Goal: Communication & Community: Answer question/provide support

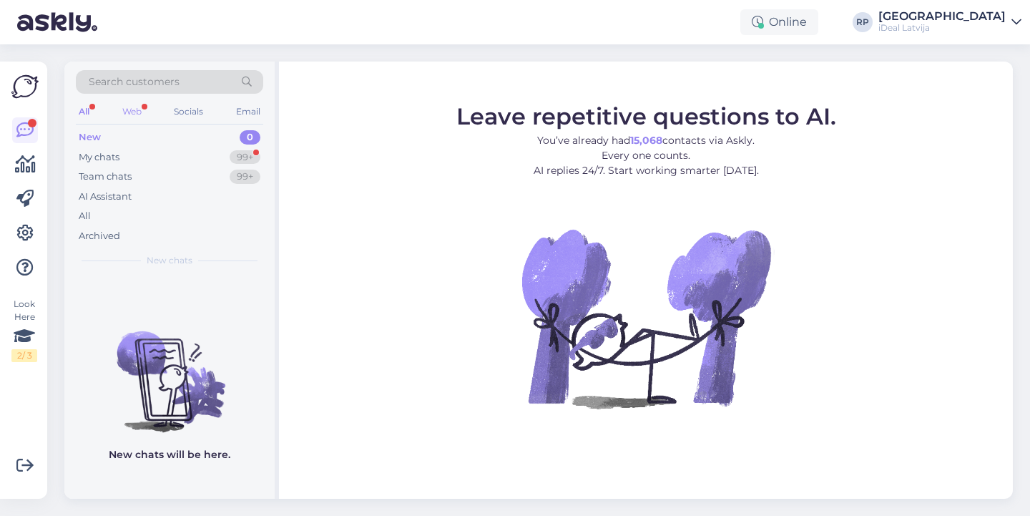
click at [132, 120] on div "Web" at bounding box center [131, 111] width 25 height 19
click at [86, 112] on div "All" at bounding box center [84, 111] width 16 height 19
click at [190, 157] on div "My chats 99+" at bounding box center [169, 157] width 187 height 20
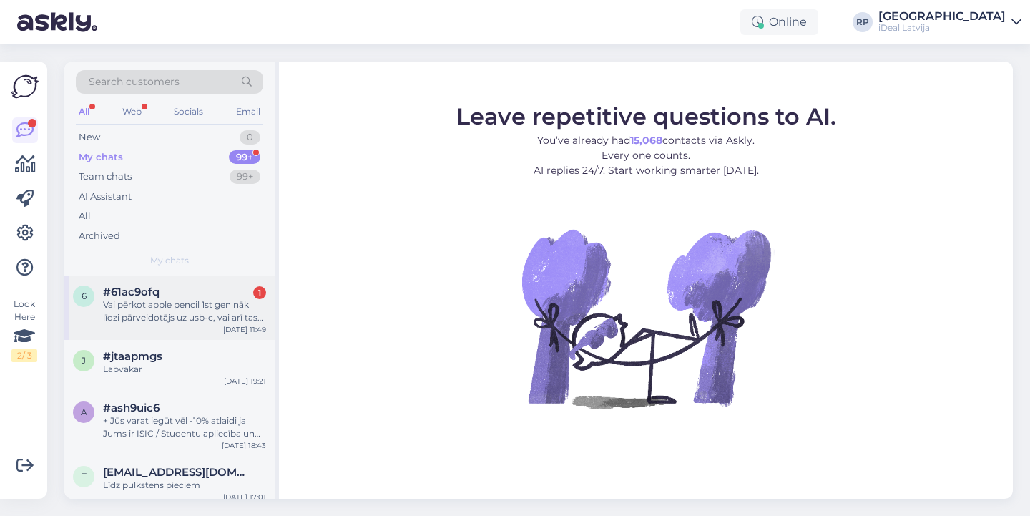
click at [175, 308] on div "Vai pērkot apple pencil 1st gen nāk līdzi pārveidotājs uz usb-c, vai arī tas ja…" at bounding box center [184, 311] width 163 height 26
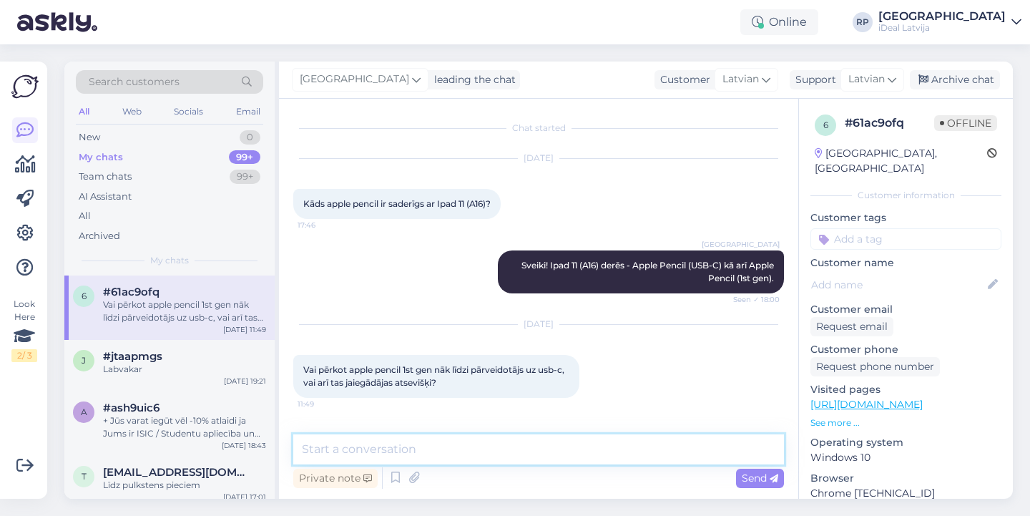
click at [390, 455] on textarea at bounding box center [538, 449] width 491 height 30
type textarea "S"
click at [303, 448] on textarea "Pārvēdotājs nāk līdzi iekšā kastē!" at bounding box center [538, 449] width 491 height 30
click at [534, 454] on textarea "Sveiki, Pārvēdotājs nāk līdzi iekšā kastē!" at bounding box center [538, 449] width 491 height 30
click at [346, 451] on textarea "Sveiki, Pārvēdotājs nāk līdzi iekšā kastē." at bounding box center [538, 449] width 491 height 30
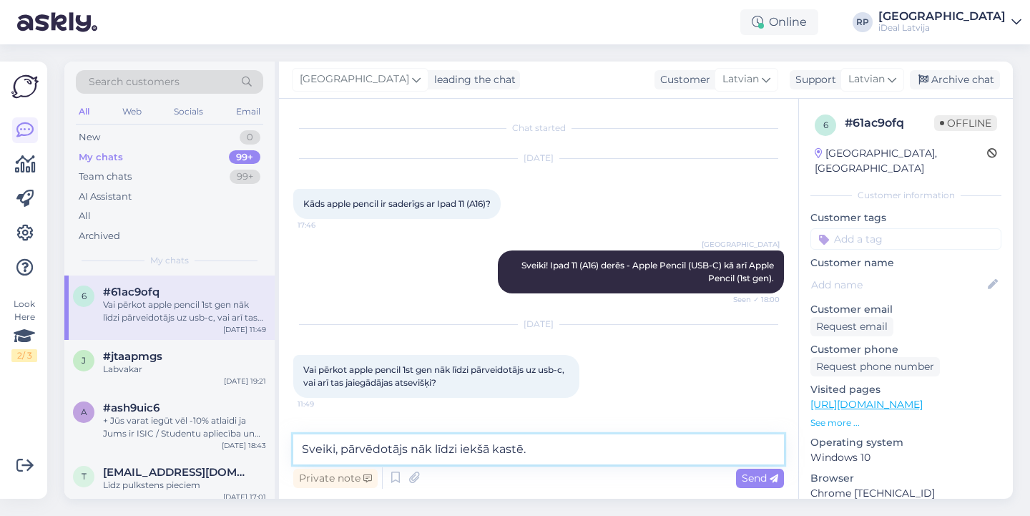
click at [574, 447] on textarea "Sveiki, pārvēdotājs nāk līdzi iekšā kastē." at bounding box center [538, 449] width 491 height 30
click at [547, 451] on textarea "Sveiki, pārvēdotājs nāk līdzi iekšā kastē." at bounding box center [538, 449] width 491 height 30
click at [552, 451] on textarea "Sveiki, pārvēdotājs nāk līdzi iekšā kastē." at bounding box center [538, 449] width 491 height 30
type textarea "Sveiki, pārvēdotājs nāk līdzi iekšā kastē."
click at [753, 479] on span "Send" at bounding box center [760, 477] width 36 height 13
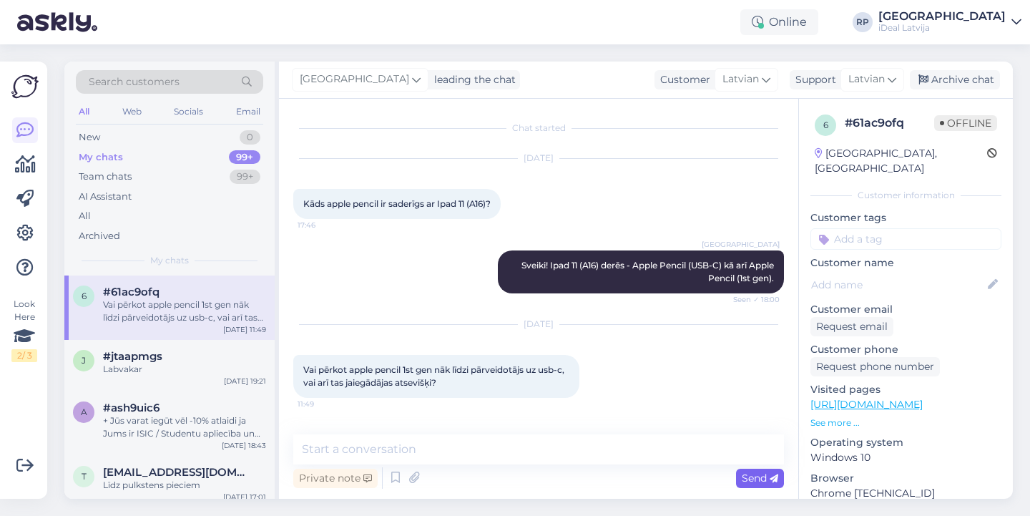
scroll to position [54, 0]
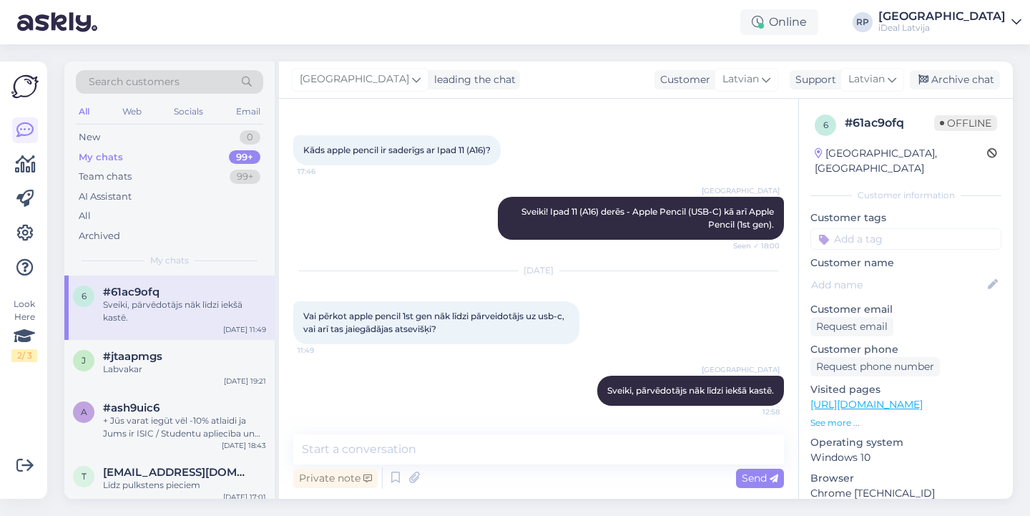
click at [94, 3] on img at bounding box center [57, 22] width 80 height 44
